Goal: Task Accomplishment & Management: Use online tool/utility

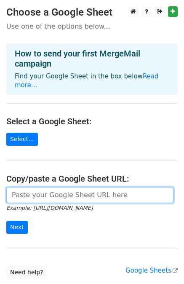
click at [106, 187] on input "url" at bounding box center [89, 195] width 167 height 16
paste input "[URL][DOMAIN_NAME]"
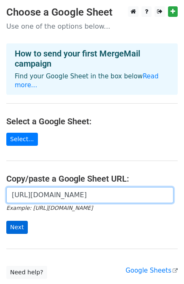
type input "https://docs.google.com/spreadsheets/d/1dkp1geLP6sZbNi0ad3aYQUaSEYnbO-xCUxr5he8…"
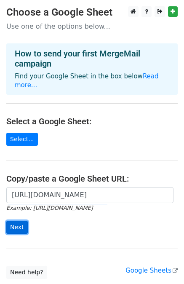
scroll to position [0, 0]
click at [15, 221] on input "Next" at bounding box center [16, 227] width 21 height 13
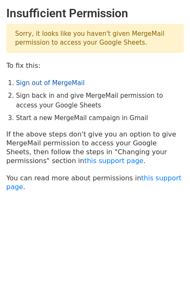
click at [46, 83] on link "Sign out of MergeMail" at bounding box center [50, 83] width 69 height 8
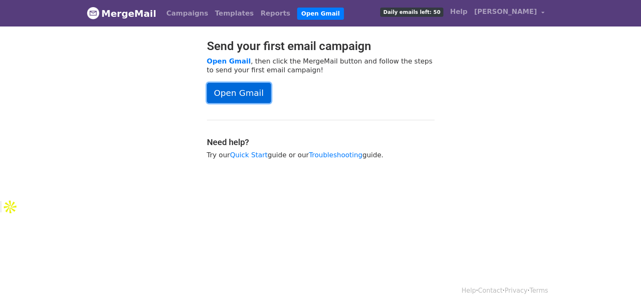
click at [252, 99] on link "Open Gmail" at bounding box center [239, 93] width 64 height 20
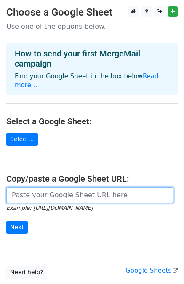
drag, startPoint x: 33, startPoint y: 188, endPoint x: 19, endPoint y: 164, distance: 27.4
click at [33, 187] on input "url" at bounding box center [89, 195] width 167 height 16
paste input "[URL][DOMAIN_NAME]"
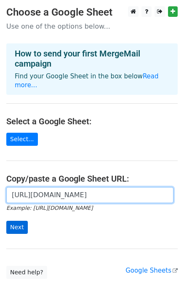
type input "https://docs.google.com/spreadsheets/d/1dkp1geLP6sZbNi0ad3aYQUaSEYnbO-xCUxr5he8…"
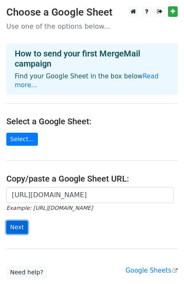
scroll to position [0, 0]
click at [17, 221] on input "Next" at bounding box center [16, 227] width 21 height 13
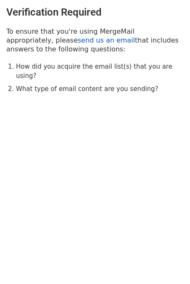
click at [78, 40] on link "send us an email" at bounding box center [106, 40] width 57 height 8
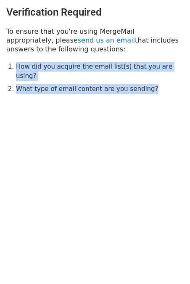
drag, startPoint x: 107, startPoint y: 69, endPoint x: 18, endPoint y: 64, distance: 89.4
click at [18, 64] on ol "How did you acquire the email list(s) that you are using? What type of email co…" at bounding box center [100, 78] width 168 height 32
click at [113, 84] on li "What type of email content are you sending?" at bounding box center [100, 89] width 168 height 10
click at [143, 84] on li "What type of email content are you sending?" at bounding box center [100, 89] width 168 height 10
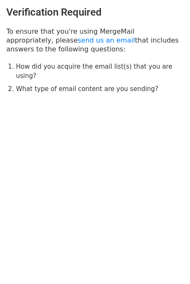
click at [139, 84] on li "What type of email content are you sending?" at bounding box center [100, 89] width 168 height 10
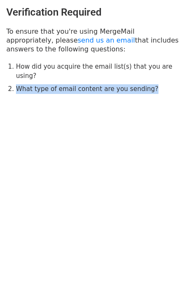
click at [139, 84] on li "What type of email content are you sending?" at bounding box center [100, 89] width 168 height 10
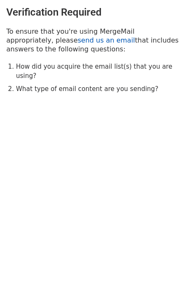
click at [78, 41] on link "send us an email" at bounding box center [106, 40] width 57 height 8
click at [53, 113] on body "Verification Required To ensure that you're using MergeMail appropriately, plea…" at bounding box center [95, 67] width 190 height 134
click at [78, 41] on link "send us an email" at bounding box center [106, 40] width 57 height 8
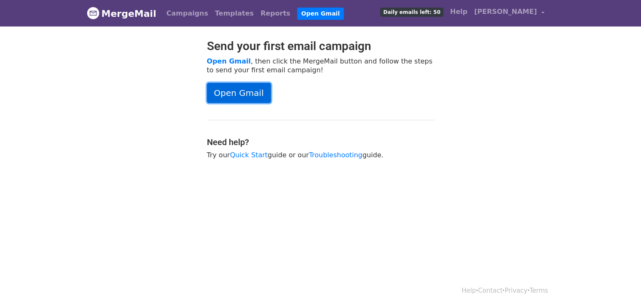
click at [247, 93] on link "Open Gmail" at bounding box center [239, 93] width 64 height 20
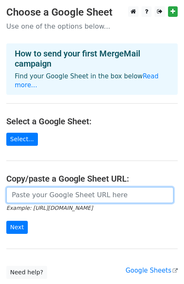
drag, startPoint x: 30, startPoint y: 191, endPoint x: 28, endPoint y: 183, distance: 7.8
click at [28, 187] on input "url" at bounding box center [89, 195] width 167 height 16
paste input "Account verification"
type input "Account verification"
drag, startPoint x: 87, startPoint y: 180, endPoint x: -44, endPoint y: 177, distance: 131.0
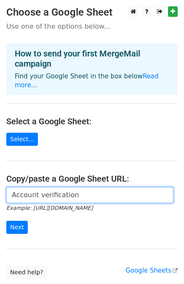
click at [0, 177] on html "Choose a Google Sheet Use one of the options below... How to send your first Me…" at bounding box center [92, 173] width 184 height 346
paste input "https://docs.google.com/spreadsheets/d/1dkp1geLP6sZbNi0ad3aYQUaSEYnbO-xCUxr5he8…"
type input "https://docs.google.com/spreadsheets/d/1dkp1geLP6sZbNi0ad3aYQUaSEYnbO-xCUxr5he8…"
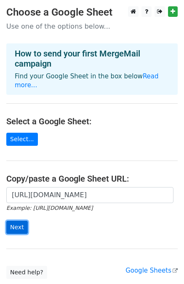
scroll to position [0, 0]
click at [23, 221] on input "Next" at bounding box center [16, 227] width 21 height 13
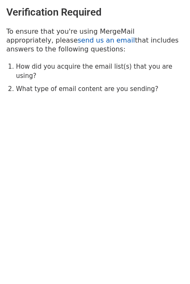
click at [78, 41] on link "send us an email" at bounding box center [106, 40] width 57 height 8
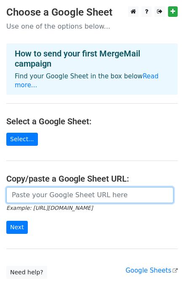
drag, startPoint x: 26, startPoint y: 187, endPoint x: 39, endPoint y: 166, distance: 25.5
click at [27, 187] on input "url" at bounding box center [89, 195] width 167 height 16
paste input "https://docs.google.com/spreadsheets/d/1dkp1geLP6sZbNi0ad3aYQUaSEYnbO-xCUxr5he8…"
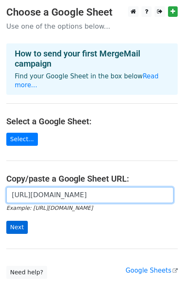
type input "https://docs.google.com/spreadsheets/d/1dkp1geLP6sZbNi0ad3aYQUaSEYnbO-xCUxr5he8…"
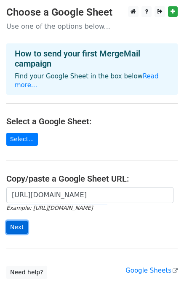
scroll to position [0, 0]
click at [17, 221] on input "Next" at bounding box center [16, 227] width 21 height 13
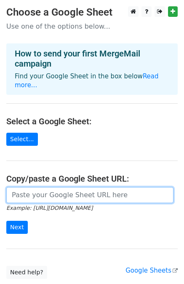
click at [29, 187] on input "url" at bounding box center [89, 195] width 167 height 16
paste input "https://docs.google.com/spreadsheets/d/1dkp1geLP6sZbNi0ad3aYQUaSEYnbO-xCUxr5he8…"
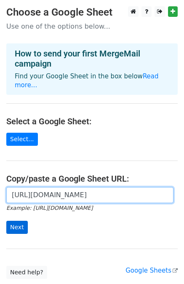
type input "https://docs.google.com/spreadsheets/d/1dkp1geLP6sZbNi0ad3aYQUaSEYnbO-xCUxr5he8…"
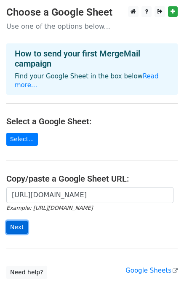
scroll to position [0, 0]
click at [12, 222] on input "Next" at bounding box center [16, 227] width 21 height 13
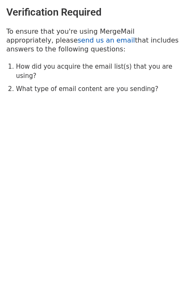
click at [78, 43] on link "send us an email" at bounding box center [106, 40] width 57 height 8
click at [78, 42] on link "send us an email" at bounding box center [106, 40] width 57 height 8
click at [78, 43] on link "send us an email" at bounding box center [106, 40] width 57 height 8
click at [78, 41] on link "send us an email" at bounding box center [106, 40] width 57 height 8
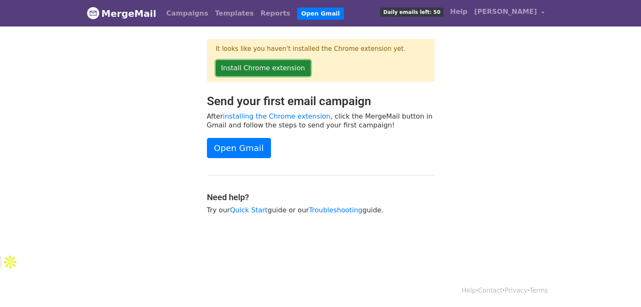
click at [278, 71] on link "Install Chrome extension" at bounding box center [263, 68] width 95 height 16
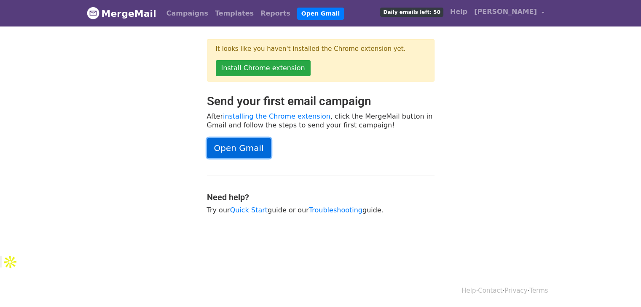
click at [229, 149] on link "Open Gmail" at bounding box center [239, 148] width 64 height 20
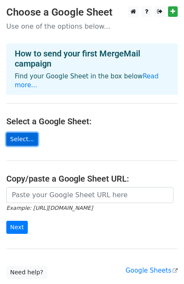
click at [20, 134] on link "Select..." at bounding box center [22, 139] width 32 height 13
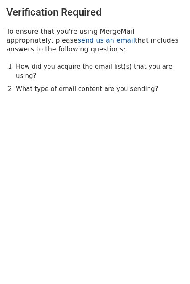
click at [78, 39] on link "send us an email" at bounding box center [106, 40] width 57 height 8
click at [78, 41] on link "send us an email" at bounding box center [106, 40] width 57 height 8
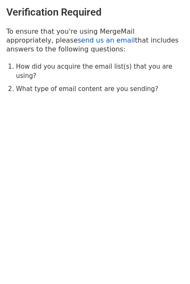
click at [78, 41] on link "send us an email" at bounding box center [106, 40] width 57 height 8
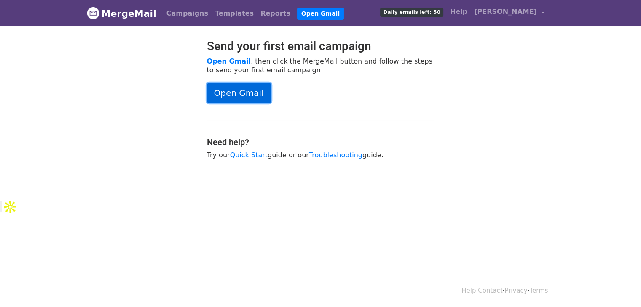
click at [249, 95] on link "Open Gmail" at bounding box center [239, 93] width 64 height 20
click at [297, 15] on link "Open Gmail" at bounding box center [320, 14] width 47 height 12
